Goal: Information Seeking & Learning: Find specific fact

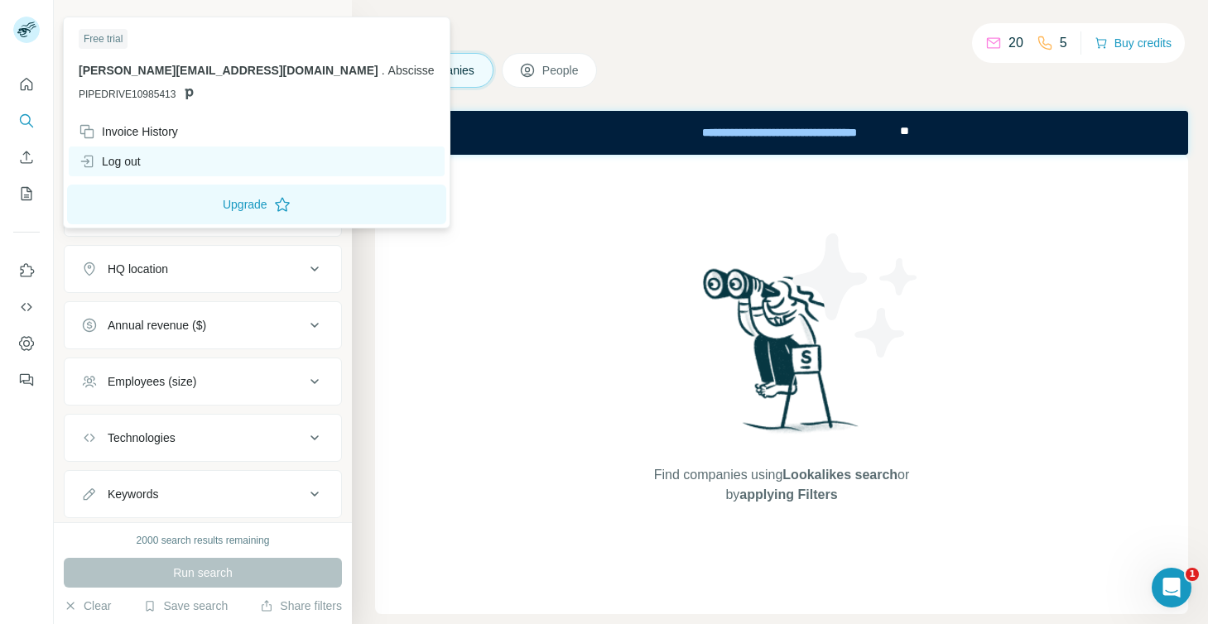
click at [150, 161] on div "Log out" at bounding box center [257, 162] width 376 height 30
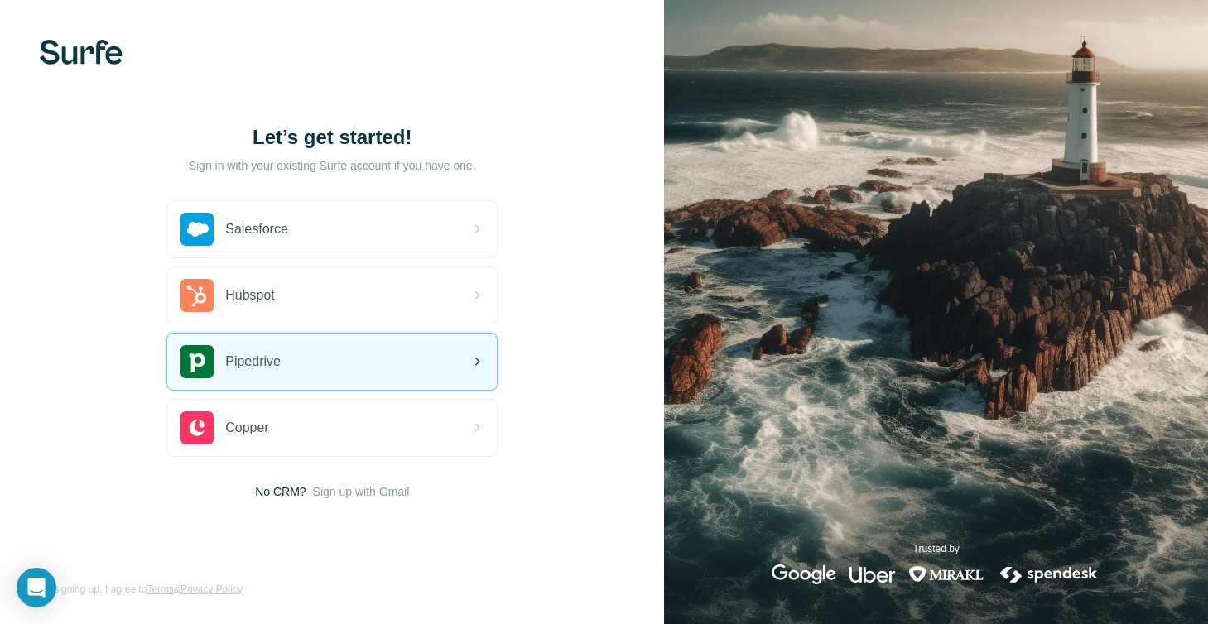
click at [281, 355] on span "Pipedrive" at bounding box center [252, 362] width 55 height 20
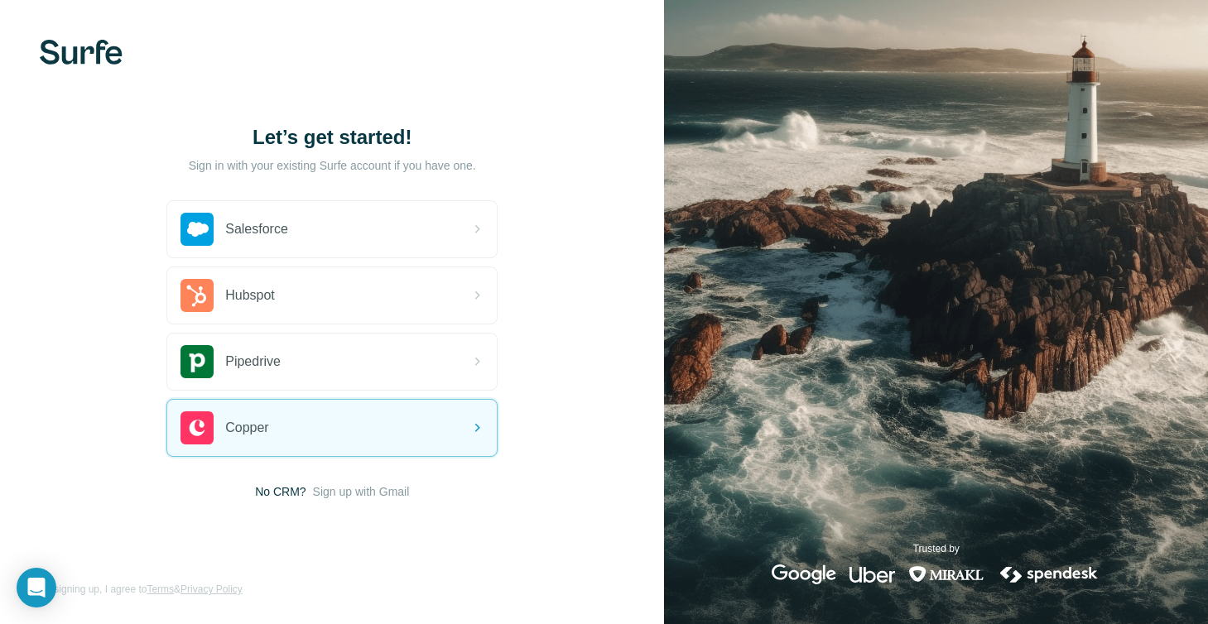
click at [273, 495] on span "No CRM?" at bounding box center [280, 492] width 51 height 17
click at [263, 495] on span "No CRM?" at bounding box center [280, 492] width 51 height 17
click at [285, 495] on span "No CRM?" at bounding box center [280, 492] width 51 height 17
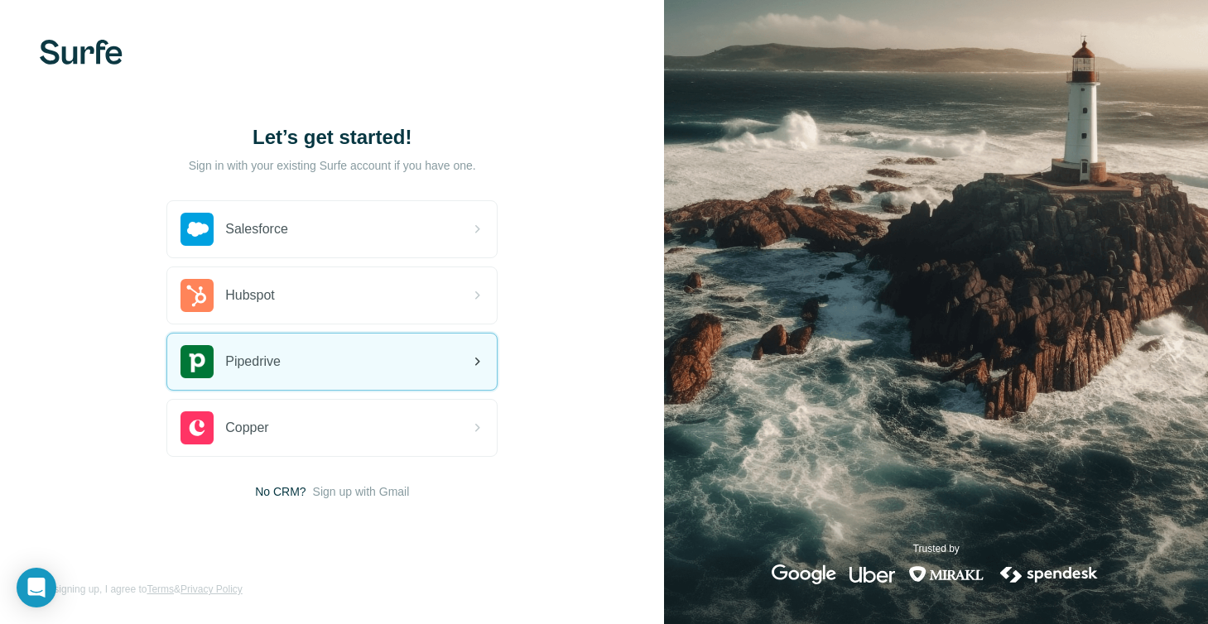
click at [312, 358] on div "Pipedrive" at bounding box center [332, 362] width 330 height 56
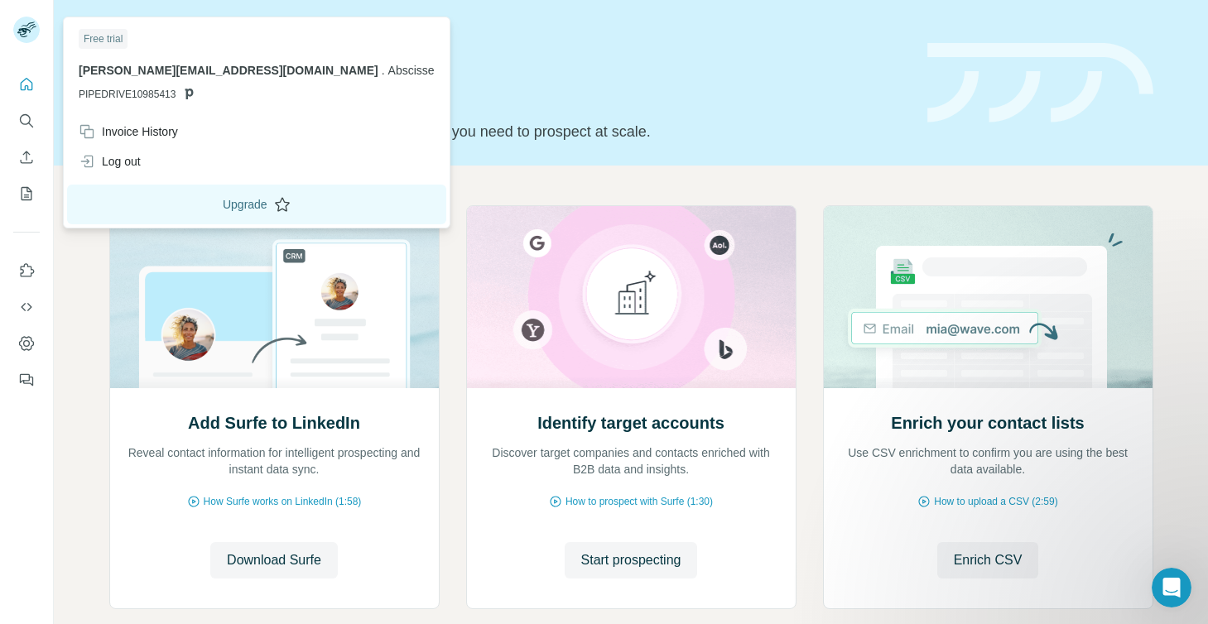
click at [152, 208] on button "Upgrade" at bounding box center [256, 205] width 379 height 40
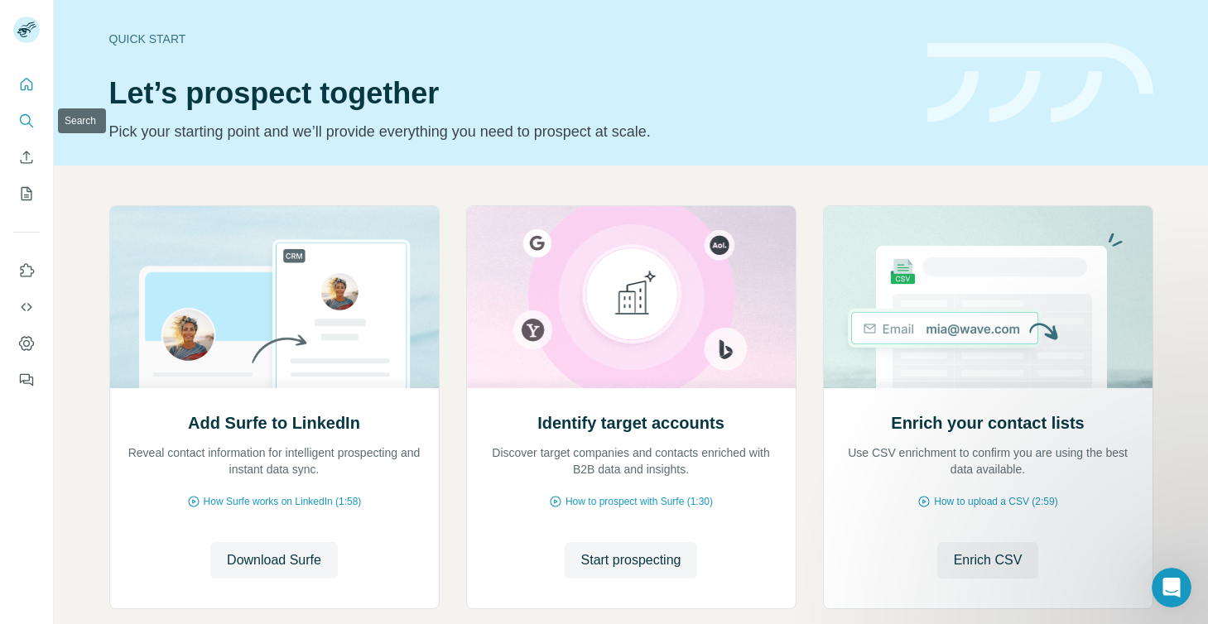
click at [32, 126] on icon "Search" at bounding box center [26, 121] width 17 height 17
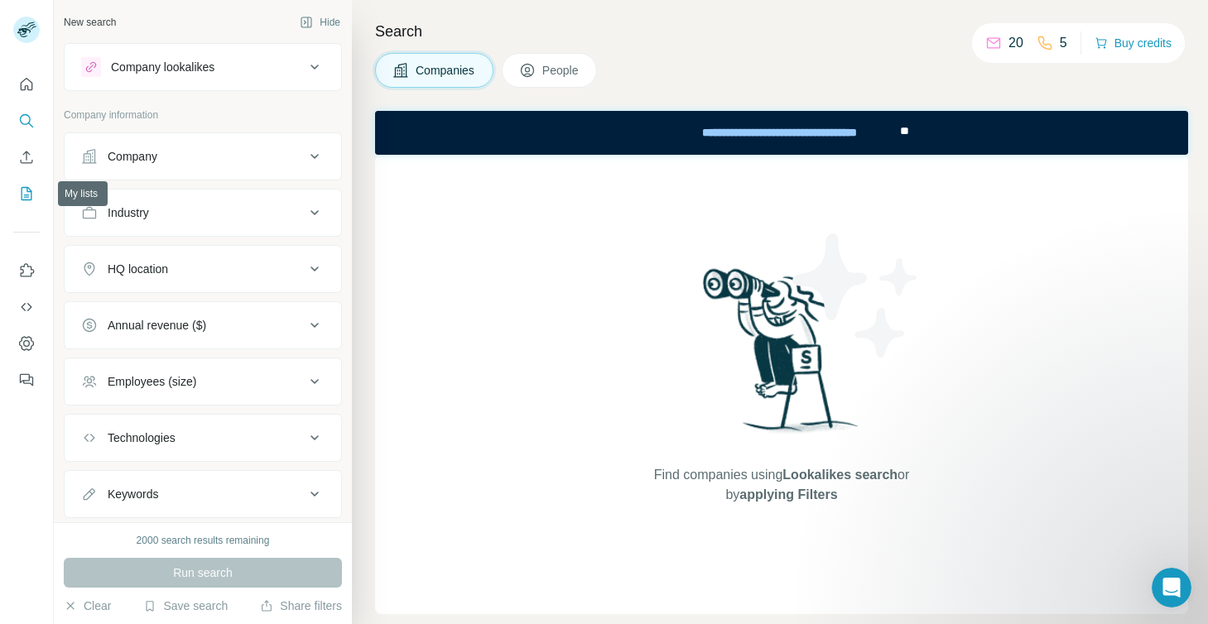
click at [29, 200] on icon "My lists" at bounding box center [27, 193] width 11 height 13
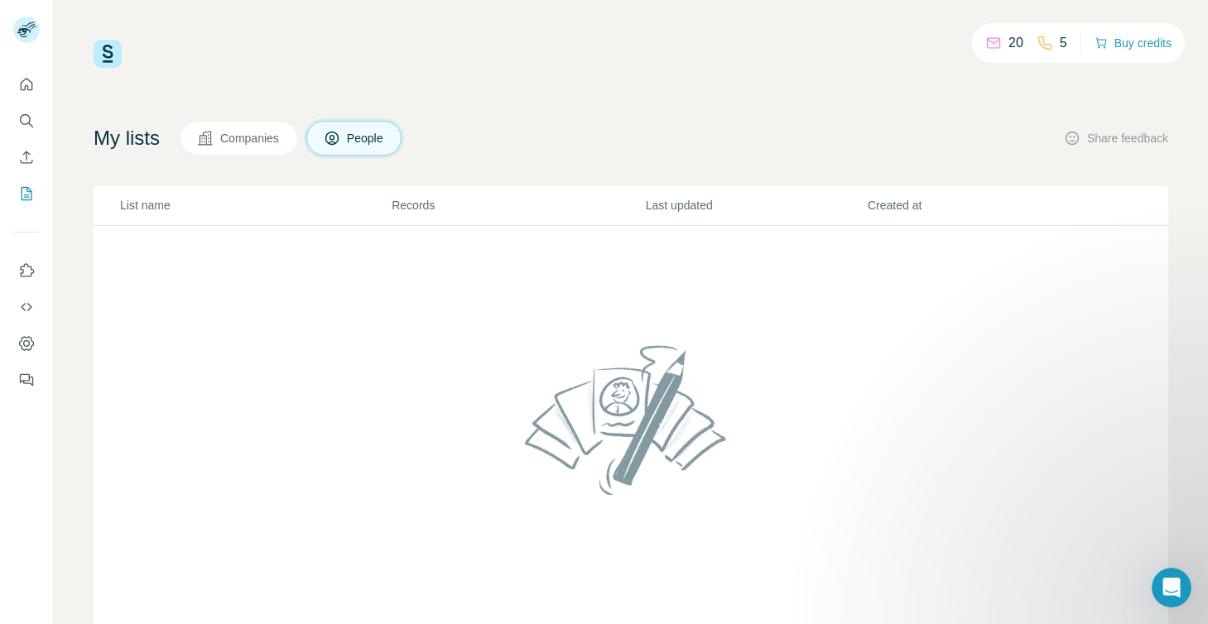
click at [257, 129] on button "Companies" at bounding box center [239, 138] width 118 height 35
click at [370, 147] on button "People" at bounding box center [354, 138] width 96 height 35
click at [25, 96] on button "Quick start" at bounding box center [26, 85] width 27 height 30
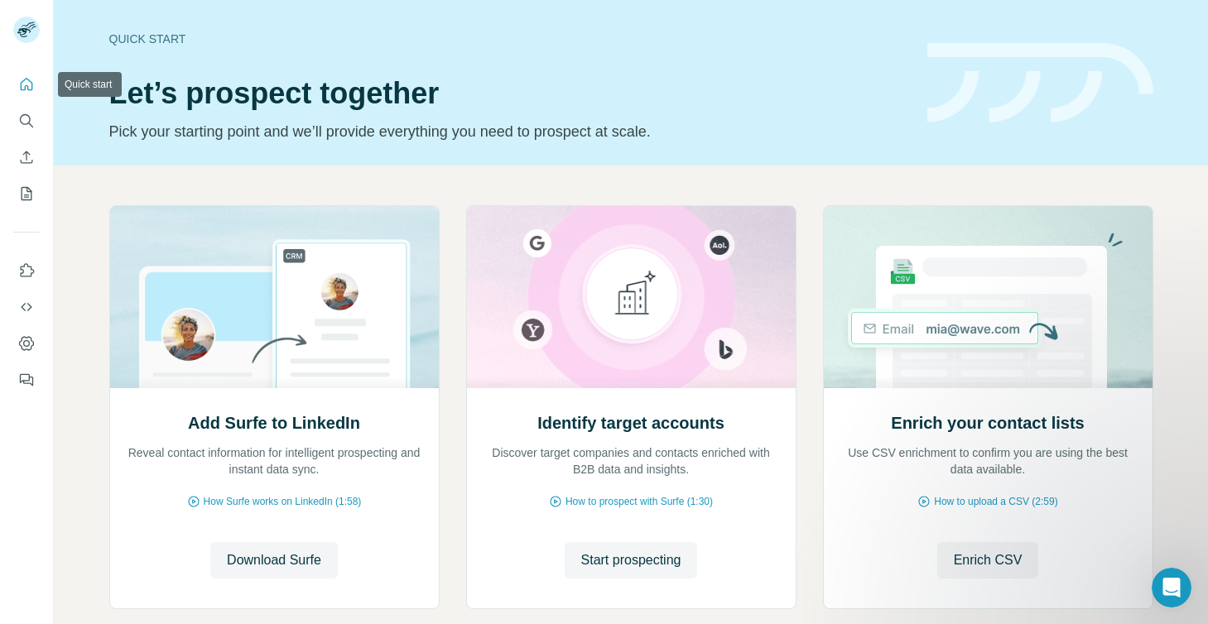
click at [26, 88] on icon "Quick start" at bounding box center [27, 84] width 12 height 12
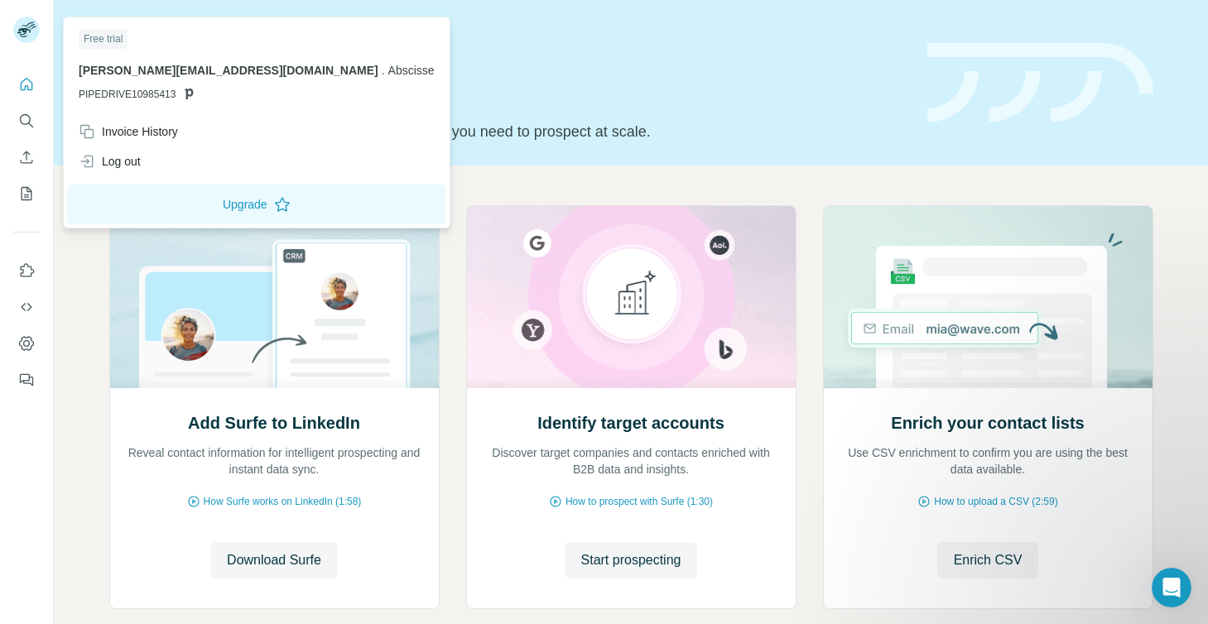
click at [29, 34] on rect at bounding box center [26, 30] width 27 height 27
click at [141, 157] on div "Log out" at bounding box center [110, 161] width 62 height 17
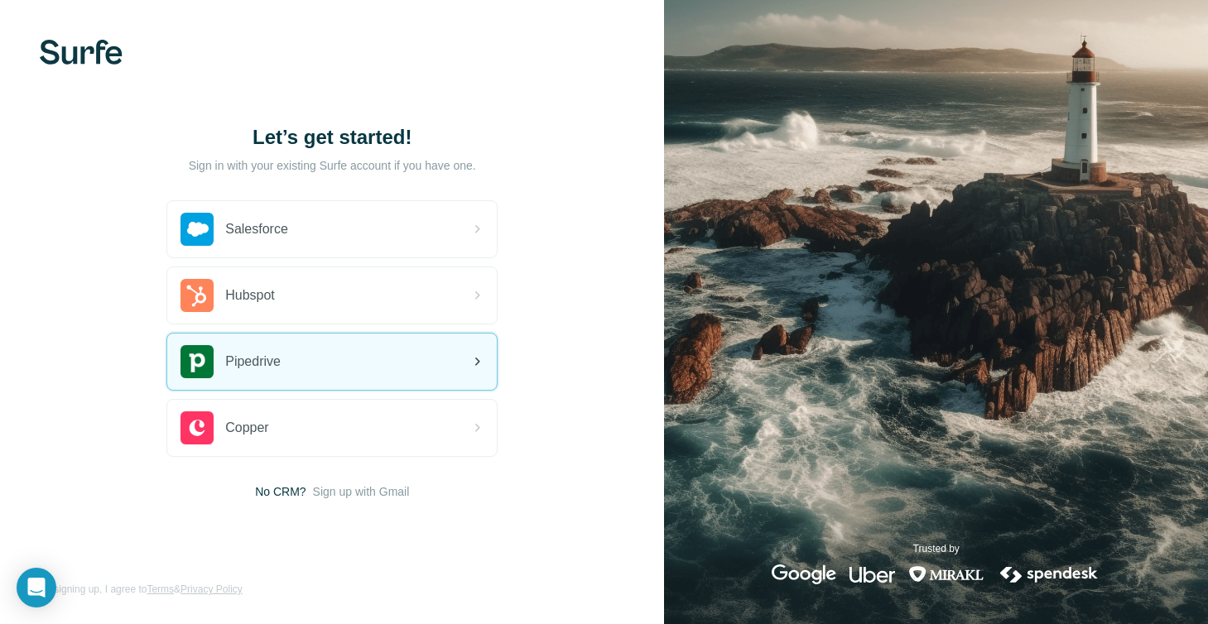
click at [298, 357] on div "Pipedrive" at bounding box center [332, 362] width 330 height 56
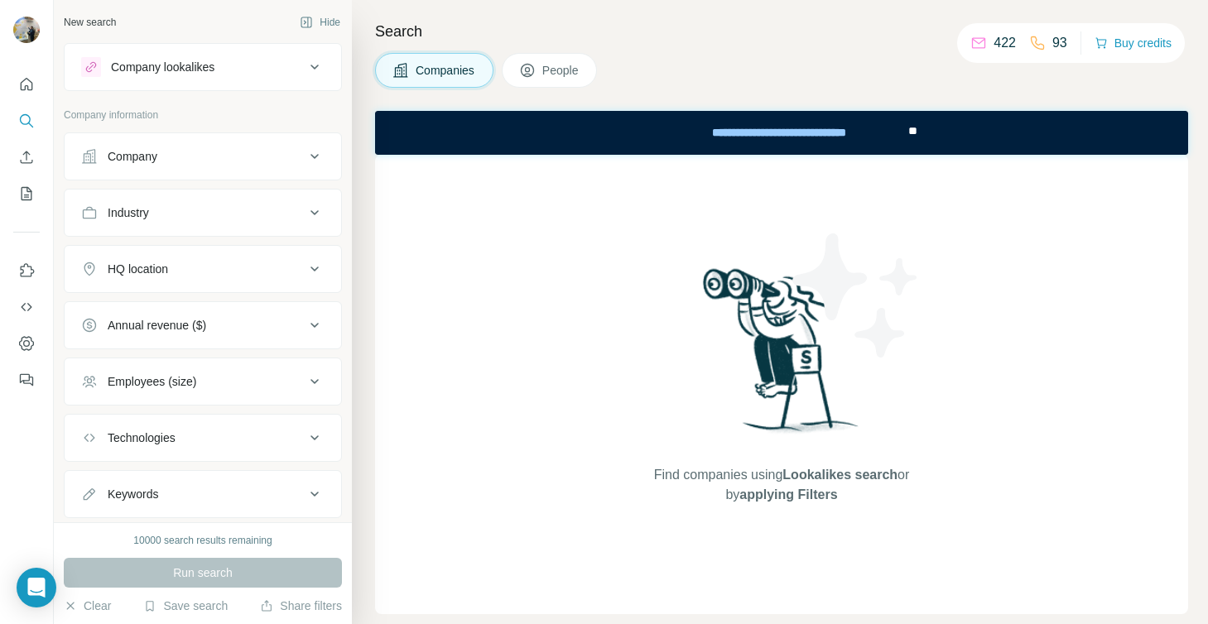
click at [1001, 51] on p "422" at bounding box center [1005, 43] width 22 height 20
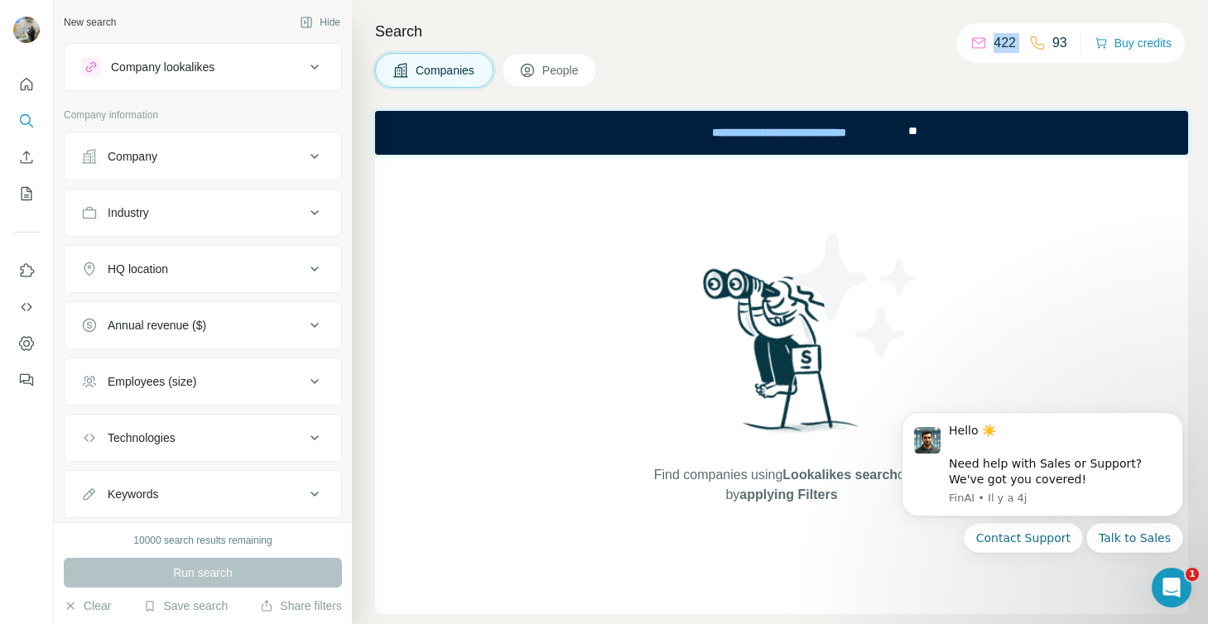
click at [1001, 51] on p "422" at bounding box center [1005, 43] width 22 height 20
click at [1001, 50] on p "422" at bounding box center [1005, 43] width 22 height 20
click at [1048, 38] on div "93" at bounding box center [1048, 43] width 38 height 20
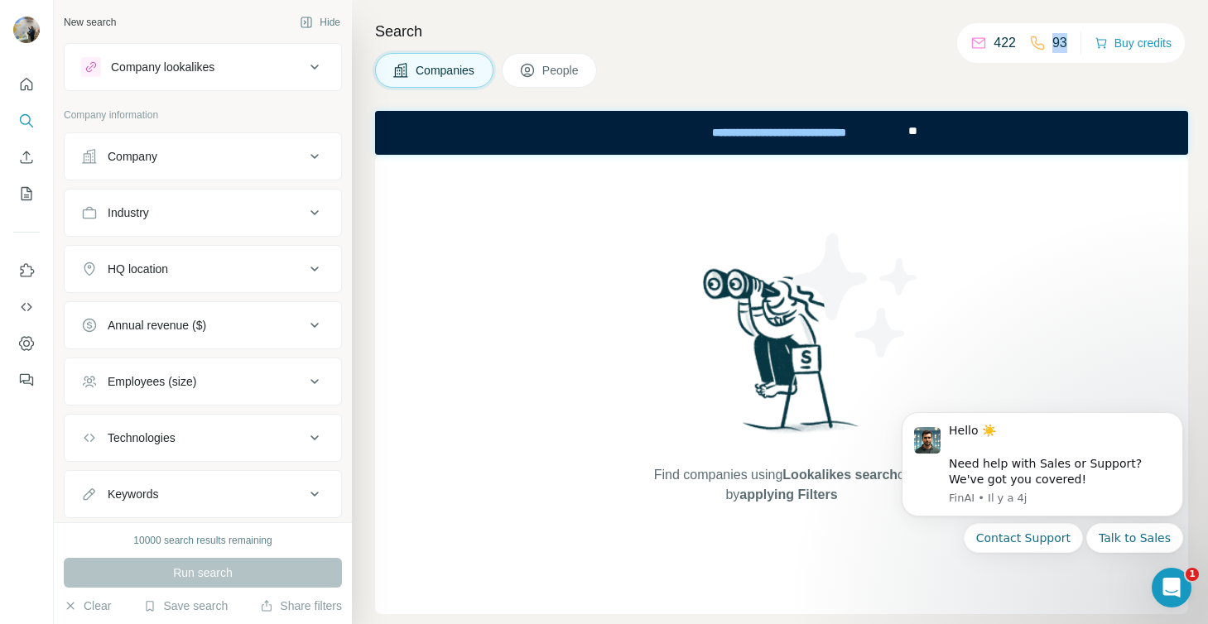
click at [1048, 38] on div "93" at bounding box center [1048, 43] width 38 height 20
click at [1010, 43] on p "422" at bounding box center [1005, 43] width 22 height 20
click at [1049, 44] on div "93" at bounding box center [1048, 43] width 38 height 20
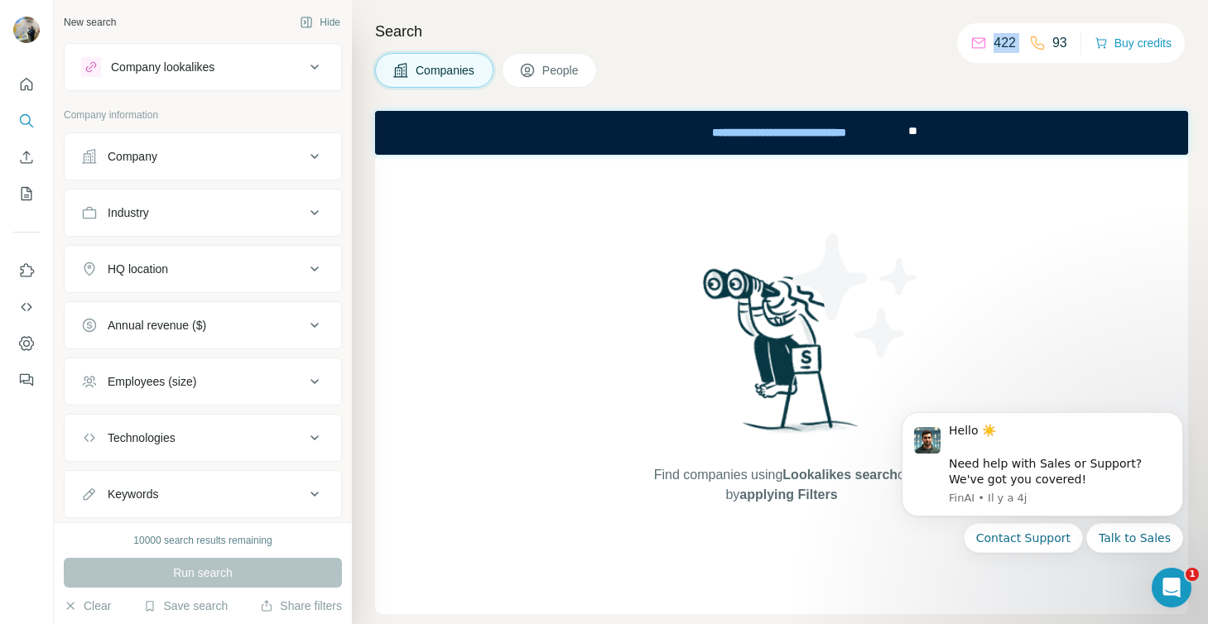
click at [1049, 44] on div "93" at bounding box center [1048, 43] width 38 height 20
click at [1053, 45] on p "93" at bounding box center [1060, 43] width 15 height 20
click at [998, 44] on p "422" at bounding box center [1005, 43] width 22 height 20
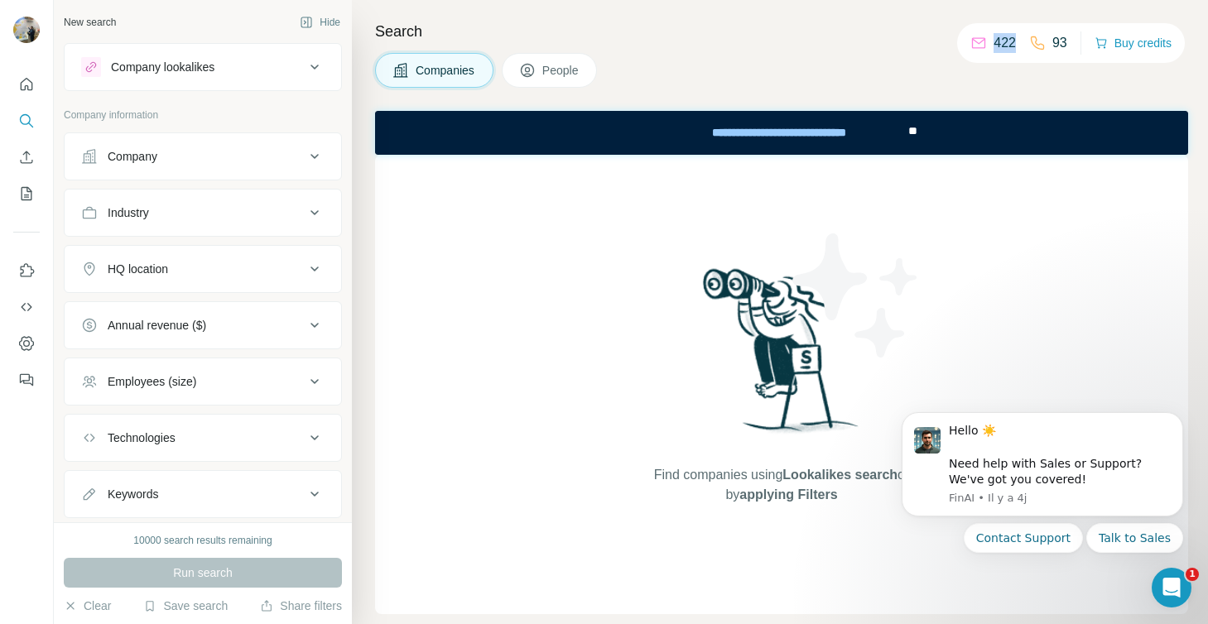
click at [998, 44] on p "422" at bounding box center [1005, 43] width 22 height 20
click at [13, 73] on button "Quick start" at bounding box center [26, 85] width 27 height 30
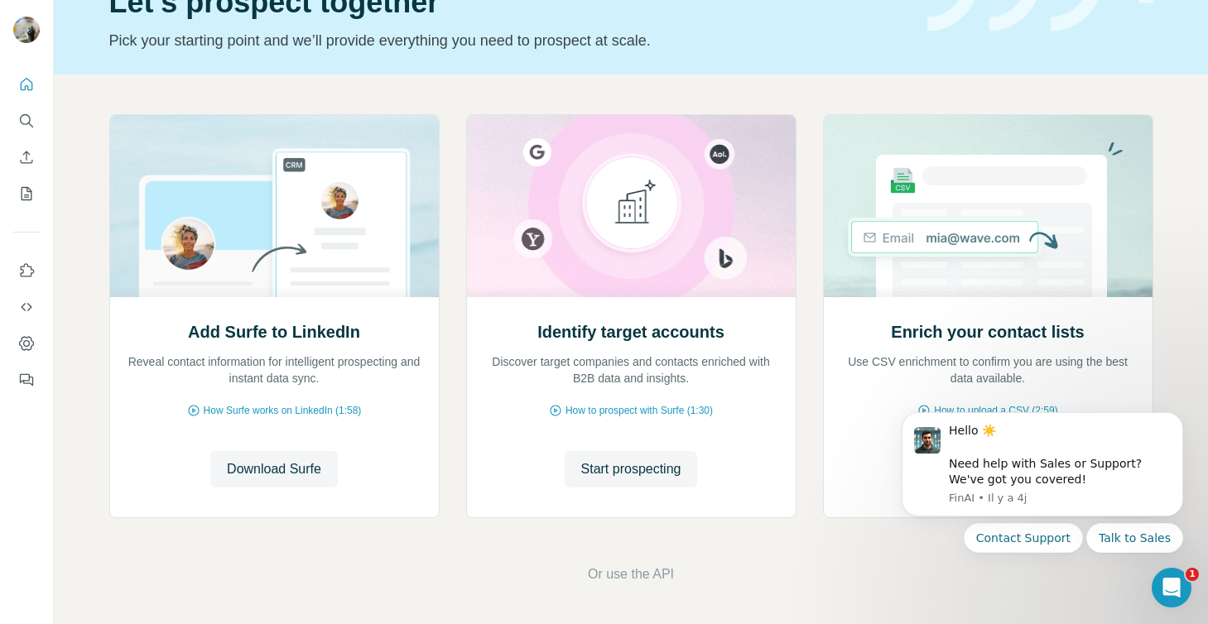
scroll to position [91, 0]
click at [27, 348] on icon "Dashboard" at bounding box center [26, 343] width 17 height 17
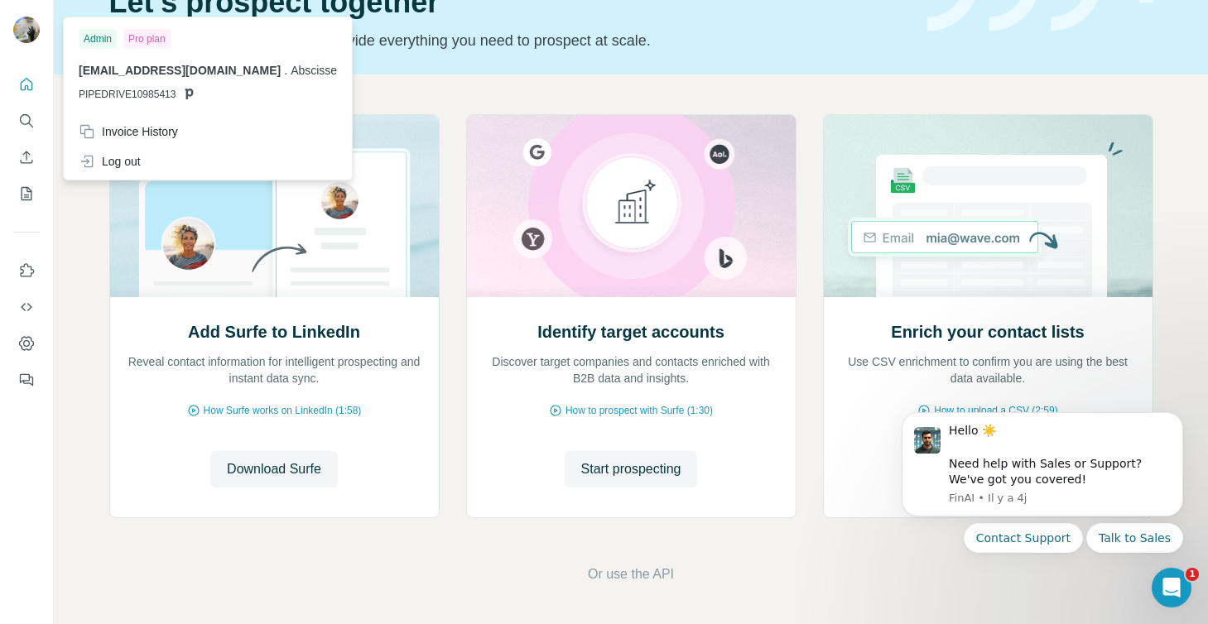
click at [27, 41] on img at bounding box center [26, 30] width 27 height 27
click at [143, 133] on div "Invoice History" at bounding box center [128, 131] width 99 height 17
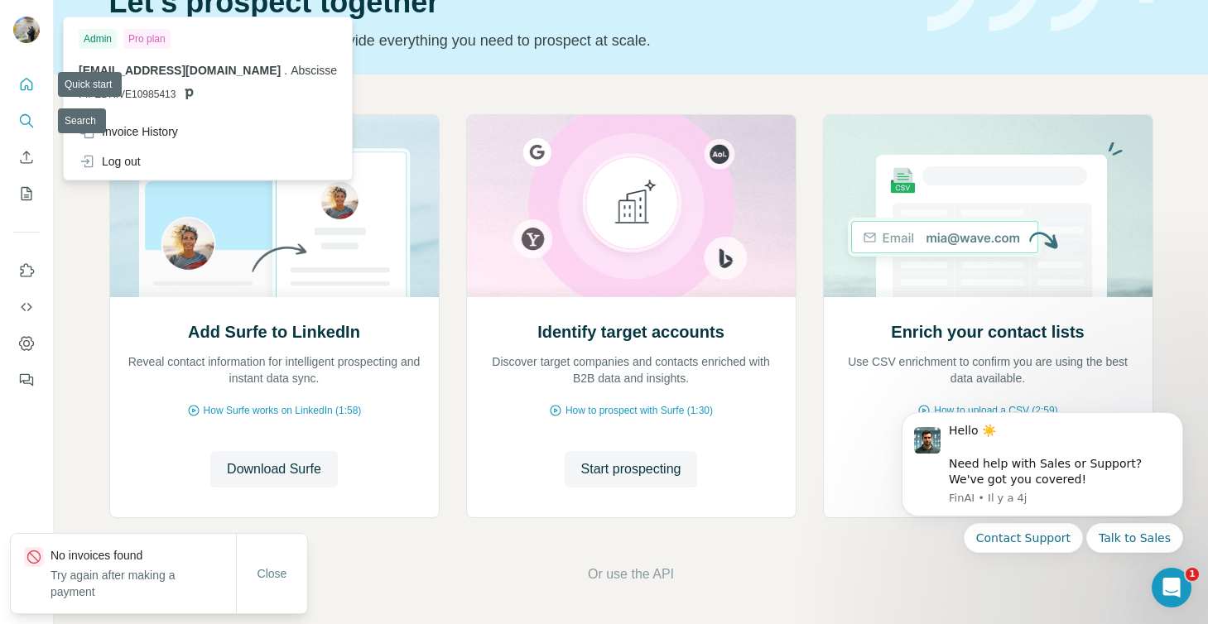
click at [25, 132] on button "Search" at bounding box center [26, 121] width 27 height 30
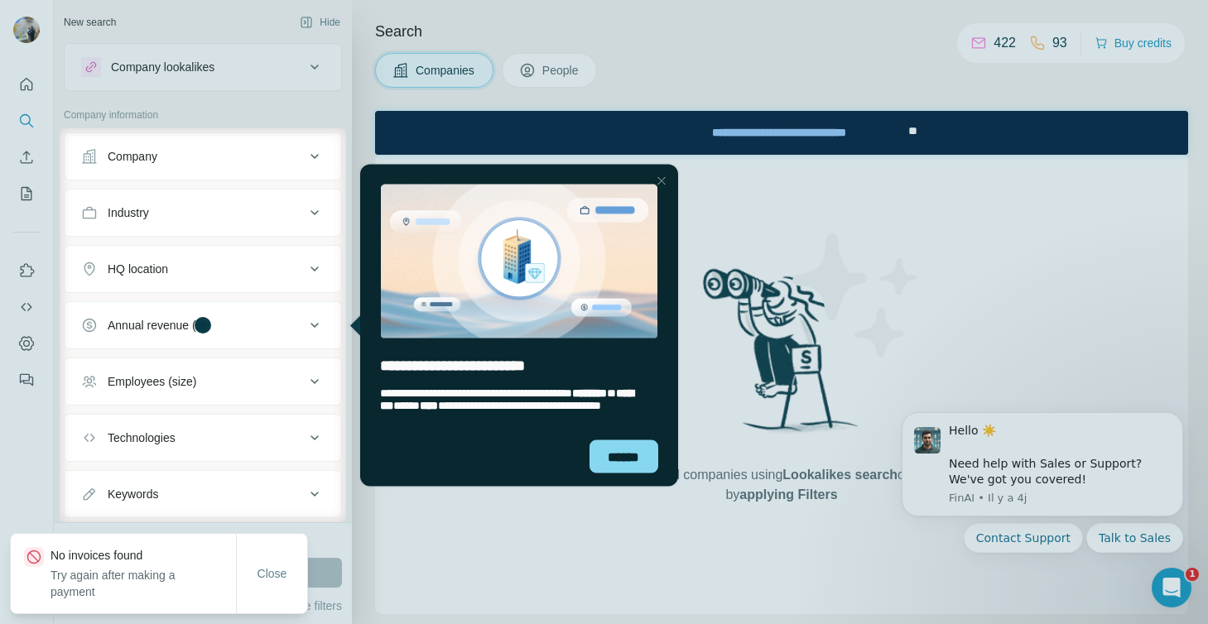
click at [1141, 36] on div at bounding box center [604, 64] width 1208 height 128
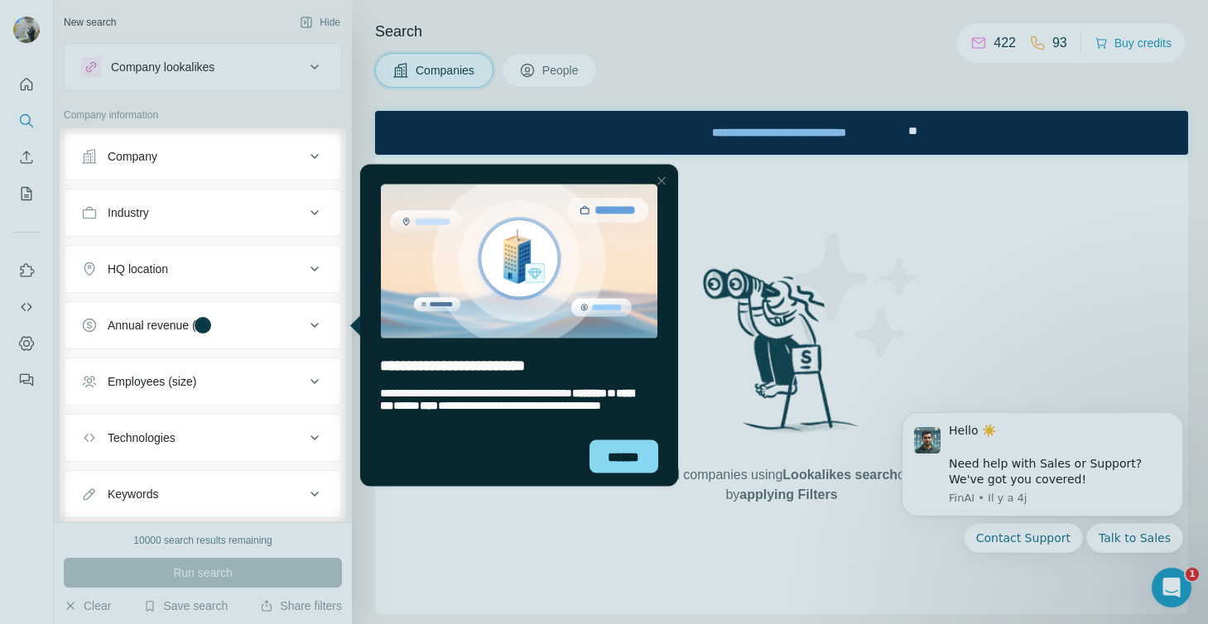
click at [687, 441] on div at bounding box center [777, 325] width 862 height 394
click at [653, 452] on div "******" at bounding box center [624, 456] width 69 height 33
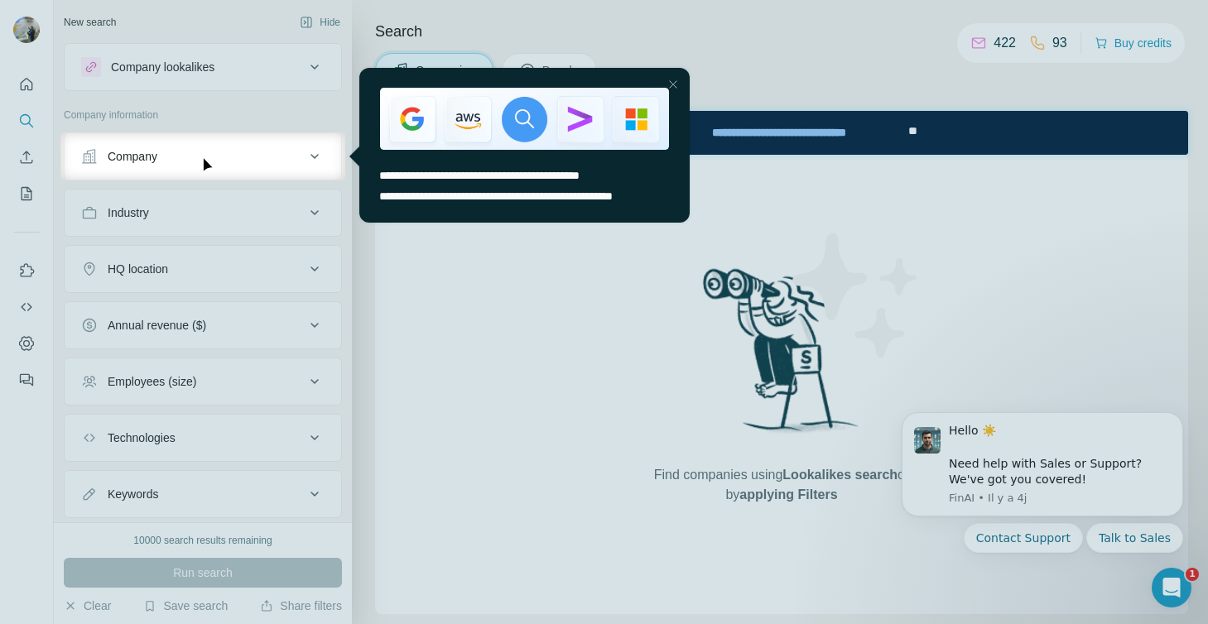
click at [668, 83] on div "Close Step" at bounding box center [673, 85] width 20 height 20
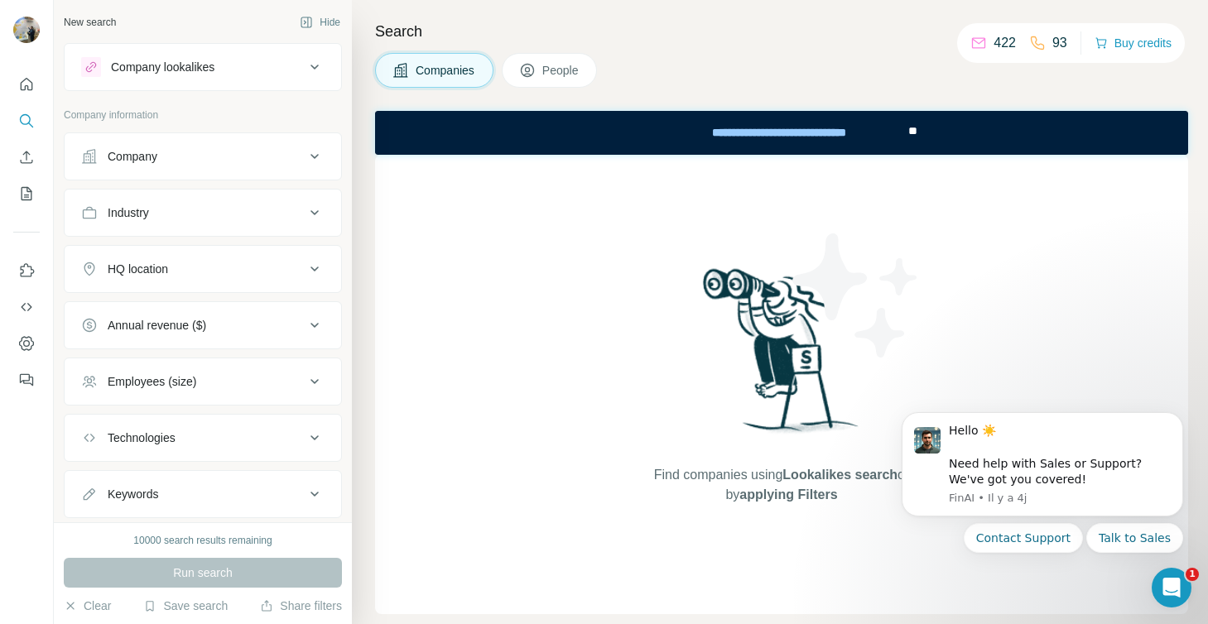
click at [557, 67] on span "People" at bounding box center [561, 70] width 38 height 17
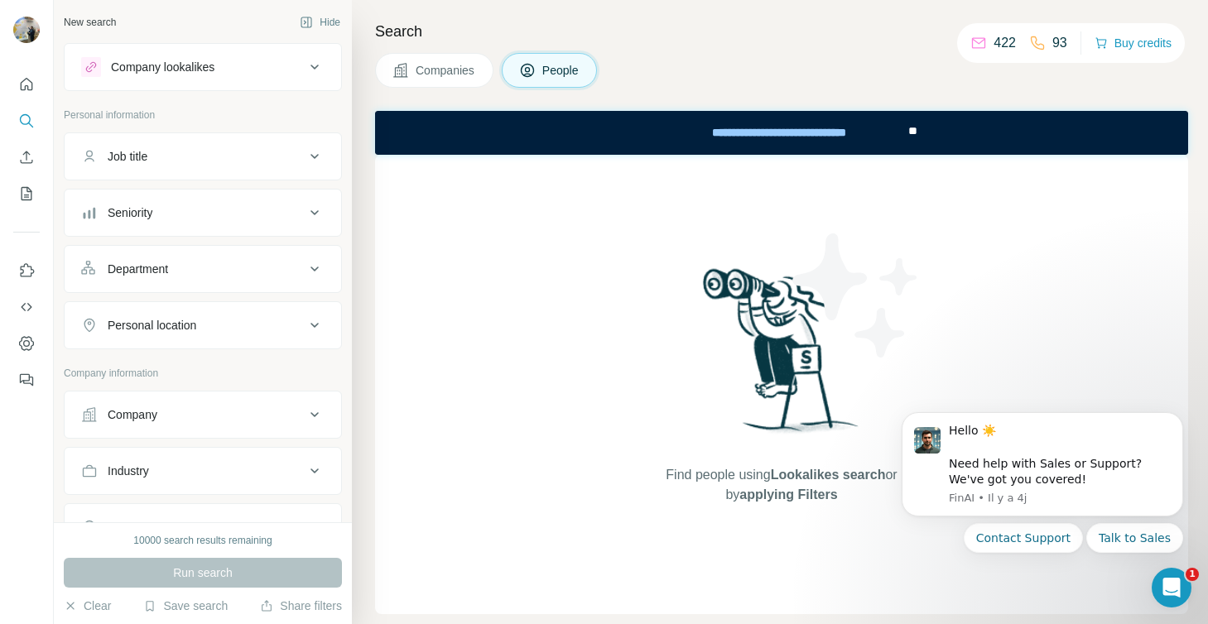
click at [215, 415] on div "Company" at bounding box center [193, 415] width 224 height 17
click at [208, 472] on div "Select a company name or website Upload a CSV of company websites. Your list is…" at bounding box center [203, 531] width 244 height 181
click at [208, 475] on input "text" at bounding box center [203, 488] width 244 height 30
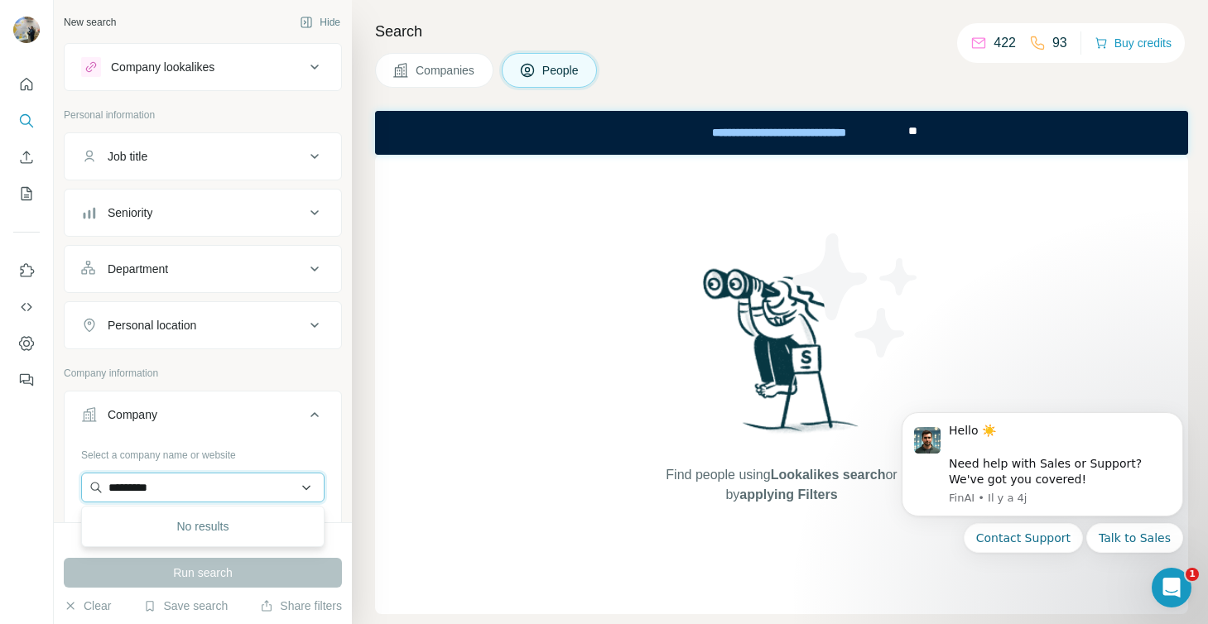
click at [137, 489] on input "*********" at bounding box center [203, 488] width 244 height 30
click at [140, 497] on input "*********" at bounding box center [203, 488] width 244 height 30
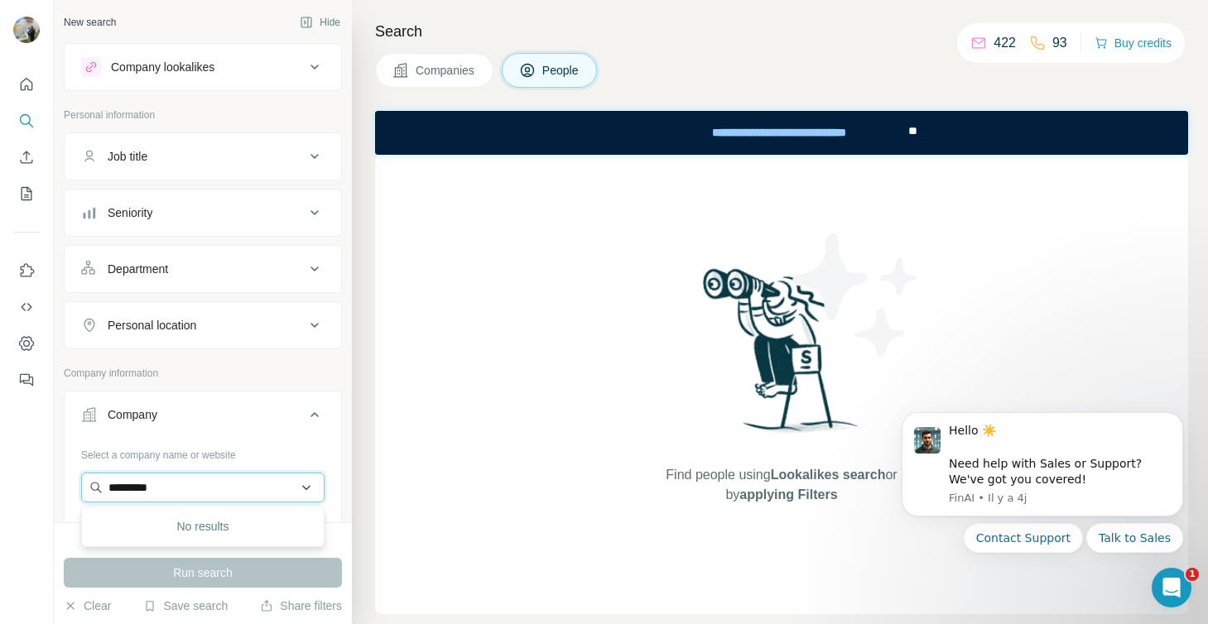
click at [140, 497] on input "*********" at bounding box center [203, 488] width 244 height 30
paste input "**********"
type input "**********"
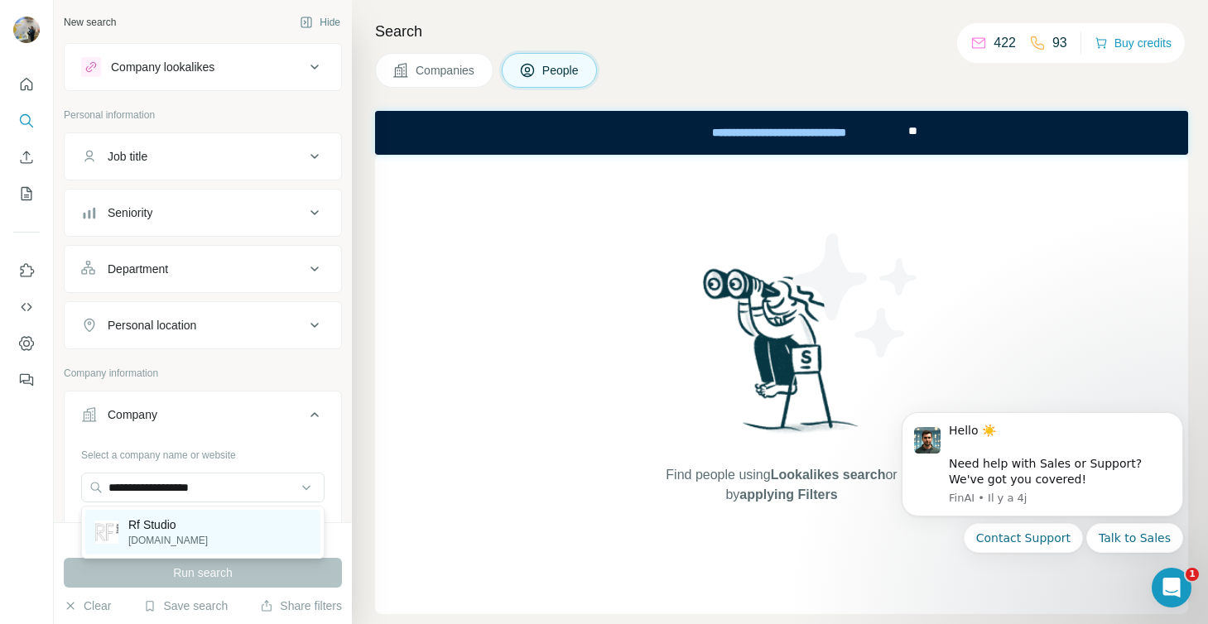
click at [161, 518] on p "Rf Studio" at bounding box center [168, 525] width 80 height 17
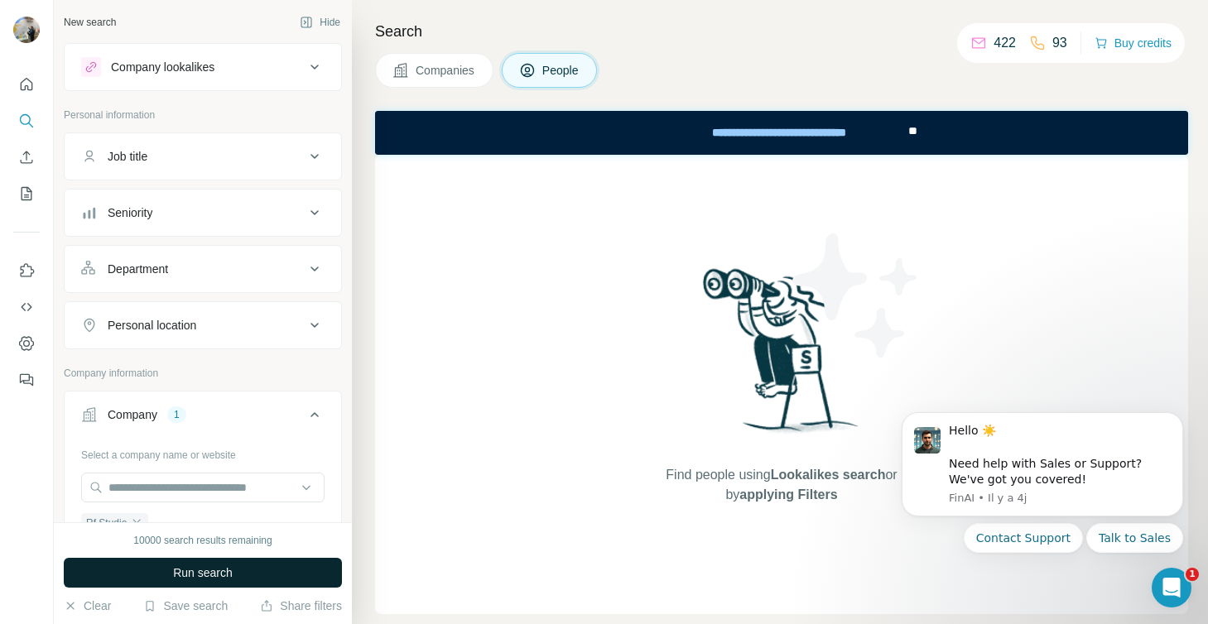
click at [166, 569] on button "Run search" at bounding box center [203, 573] width 278 height 30
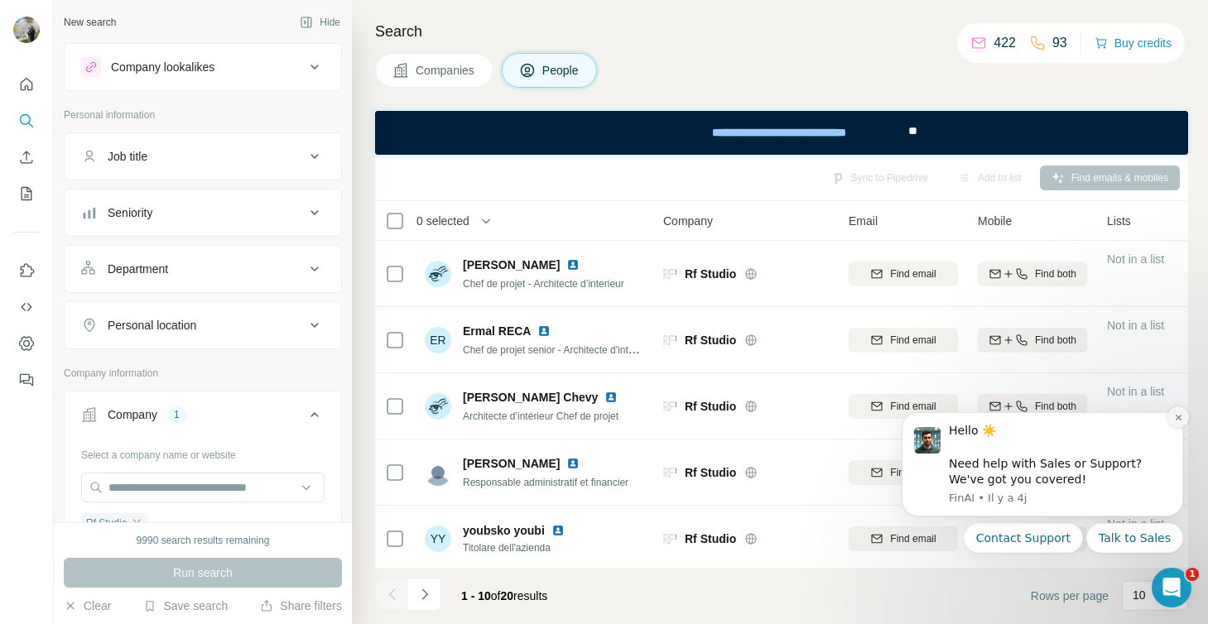
click at [1176, 421] on icon "Dismiss notification" at bounding box center [1178, 417] width 9 height 9
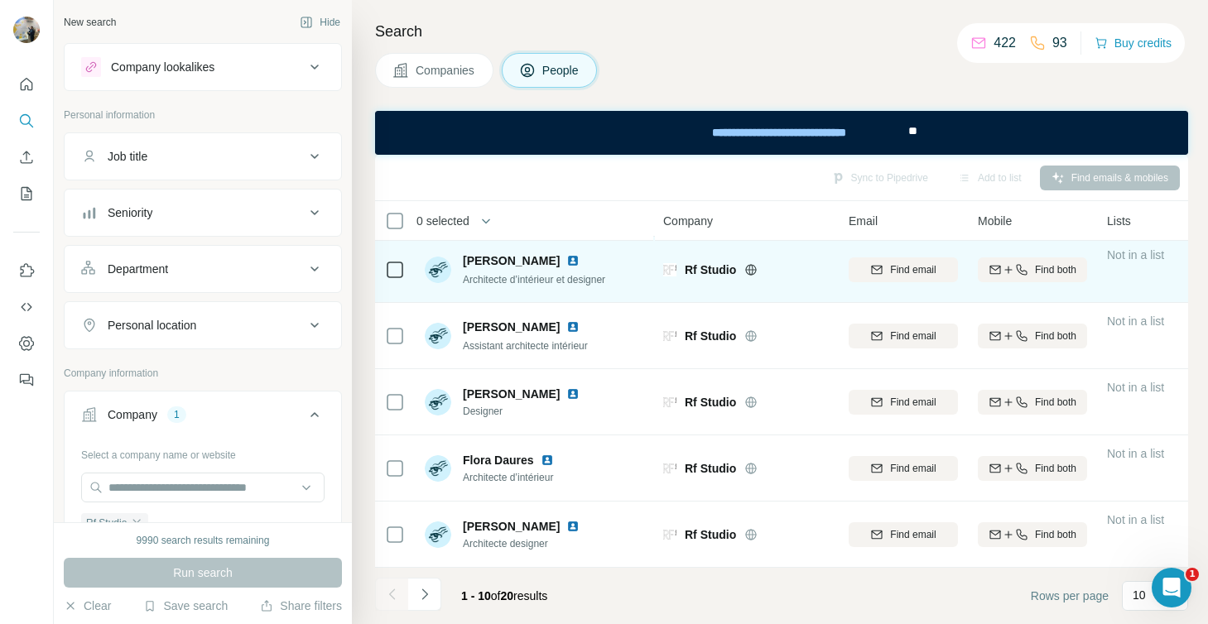
scroll to position [335, 0]
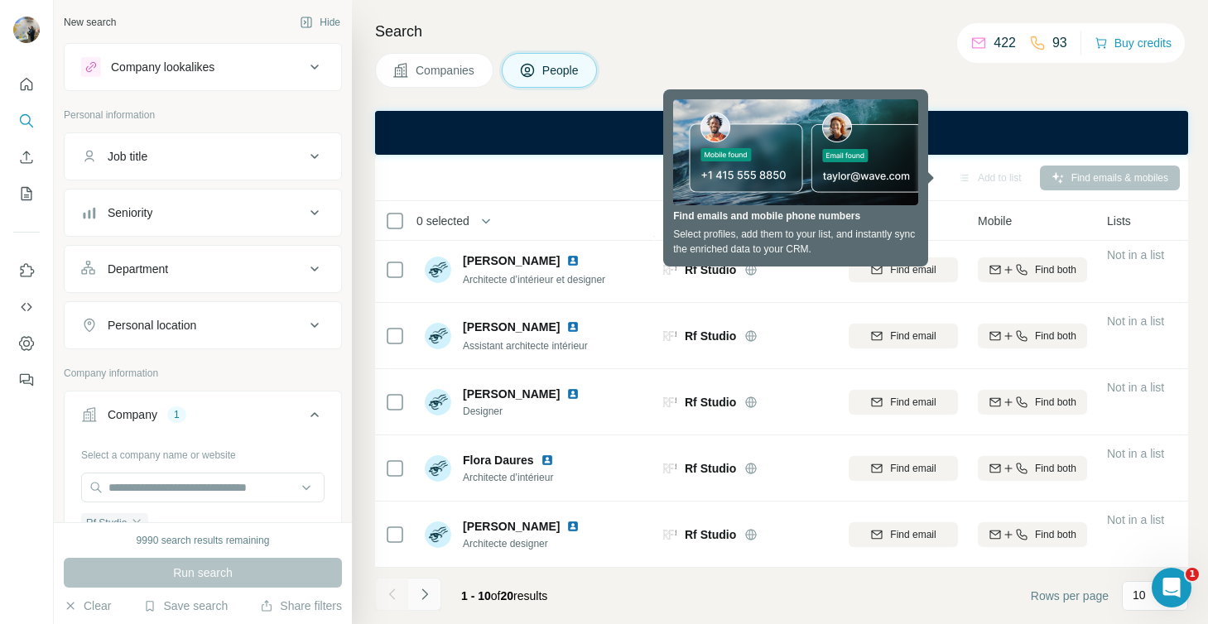
click at [425, 594] on icon "Navigate to next page" at bounding box center [425, 594] width 17 height 17
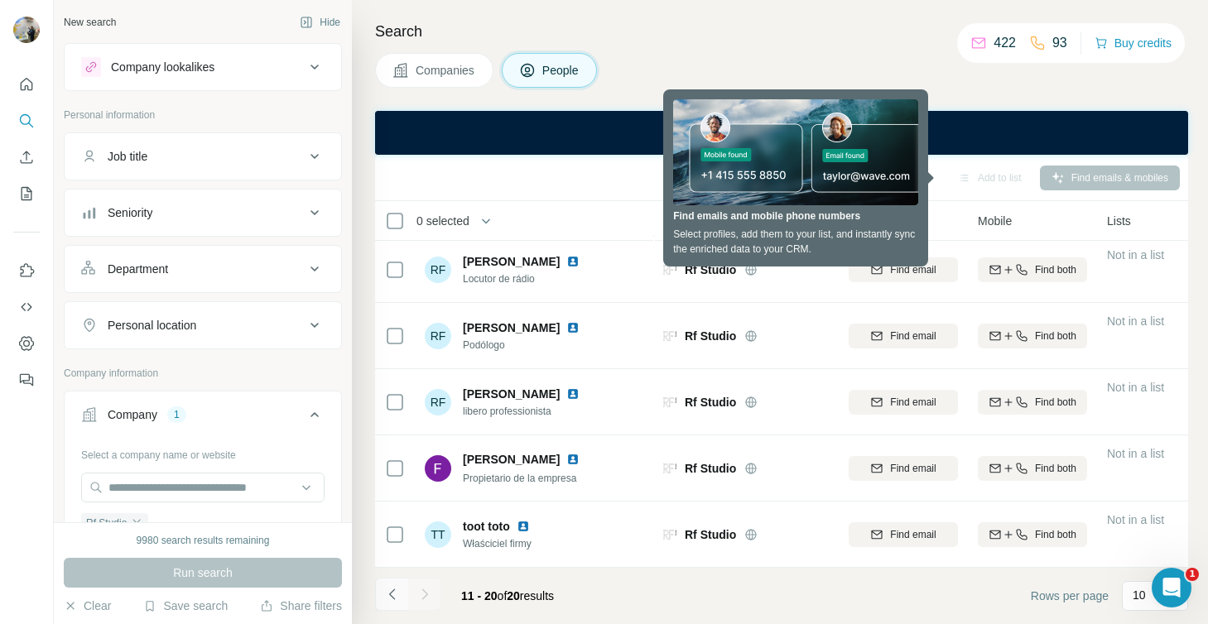
click at [389, 591] on icon "Navigate to previous page" at bounding box center [392, 594] width 17 height 17
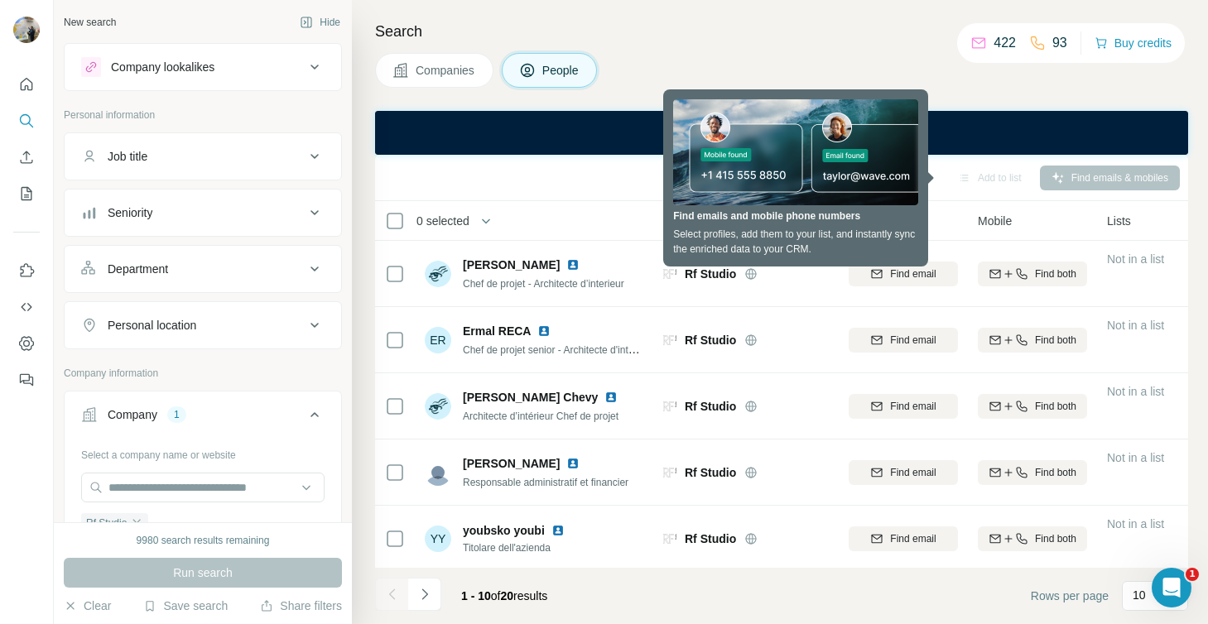
scroll to position [99, 0]
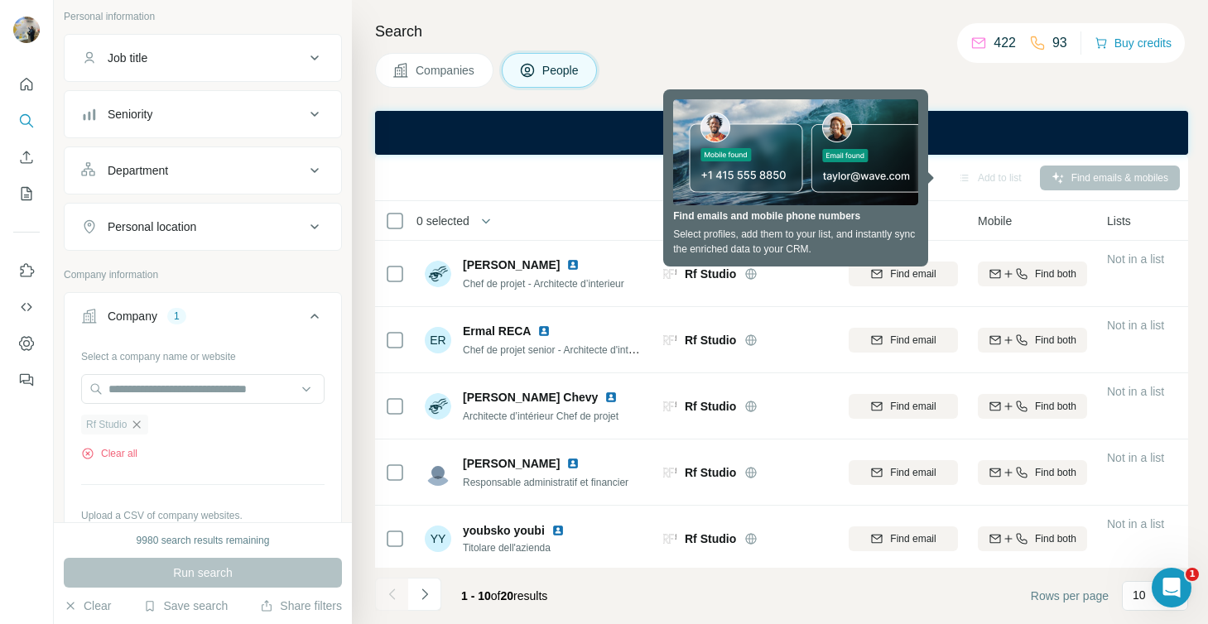
click at [143, 425] on icon "button" at bounding box center [136, 424] width 13 height 13
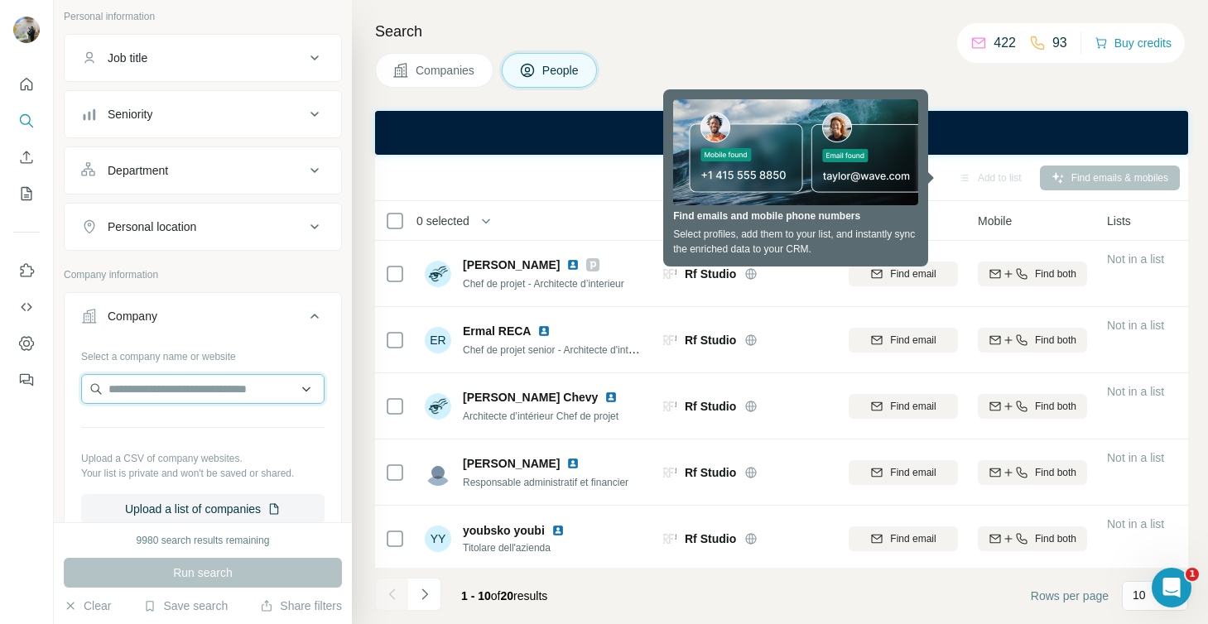
click at [143, 388] on input "text" at bounding box center [203, 389] width 244 height 30
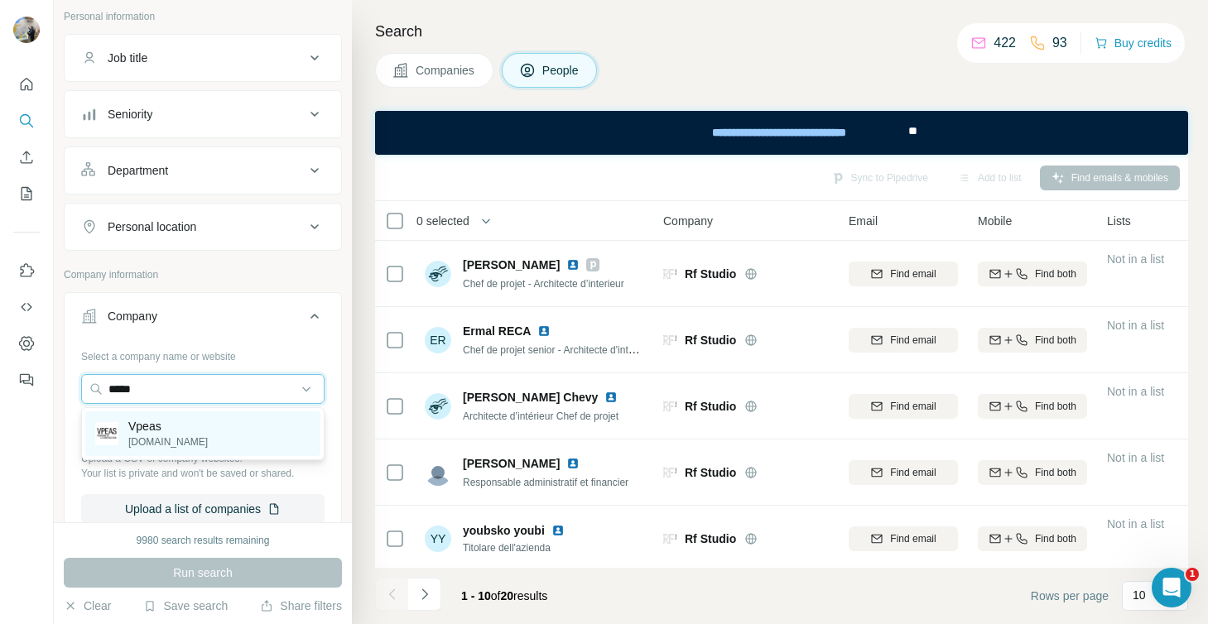
type input "*****"
click at [148, 430] on p "Vpeas" at bounding box center [168, 426] width 80 height 17
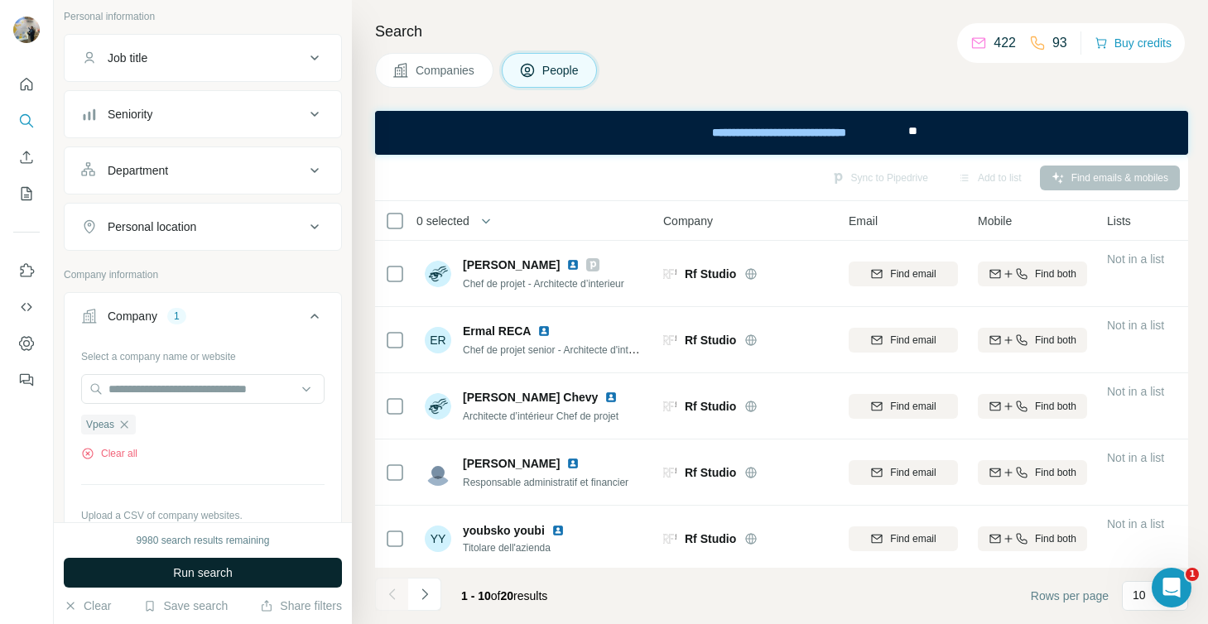
click at [160, 573] on button "Run search" at bounding box center [203, 573] width 278 height 30
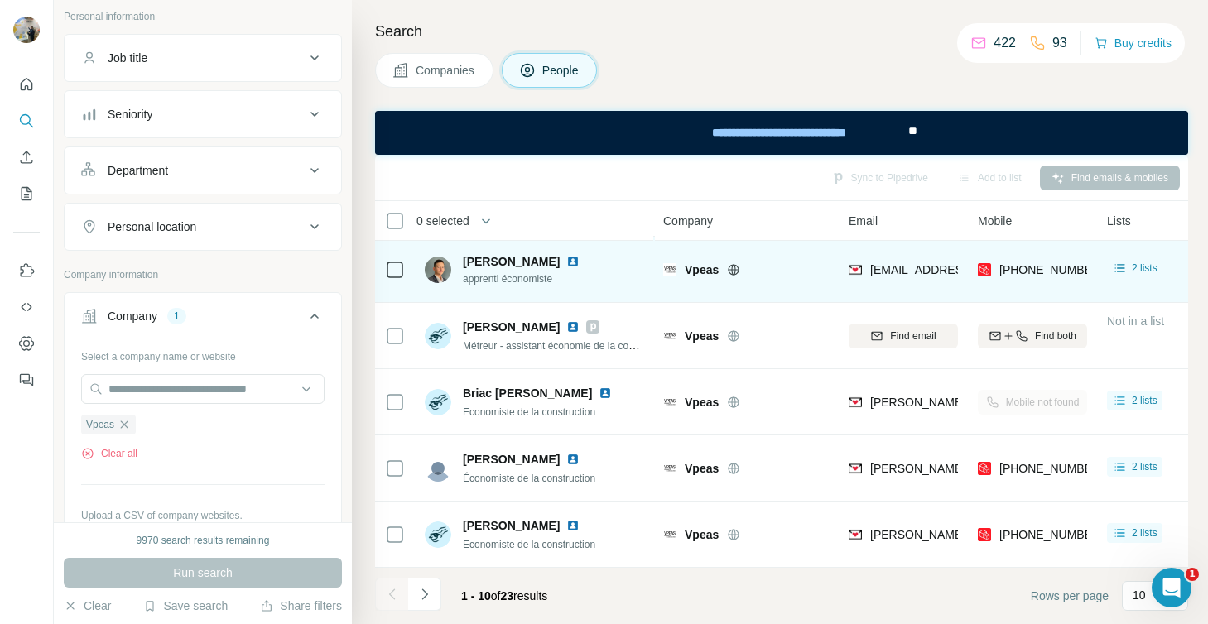
scroll to position [335, 0]
